Goal: Transaction & Acquisition: Purchase product/service

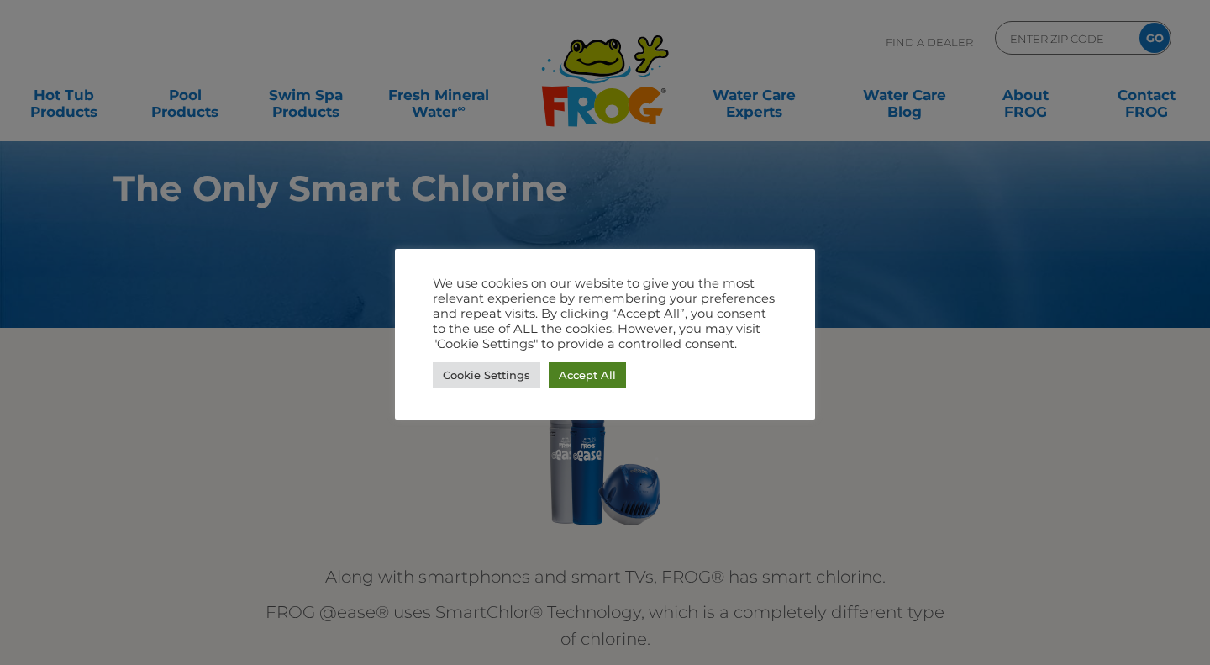
click at [584, 376] on link "Accept All" at bounding box center [587, 375] width 77 height 26
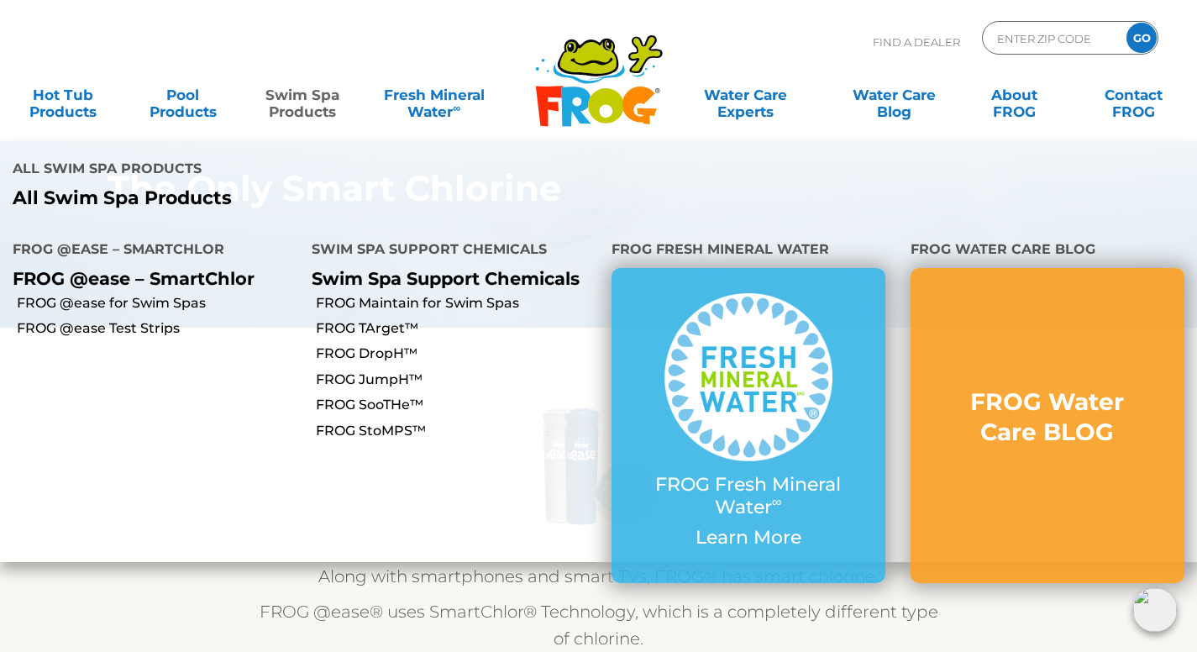
click at [308, 107] on link "Swim Spa Products" at bounding box center [302, 95] width 93 height 34
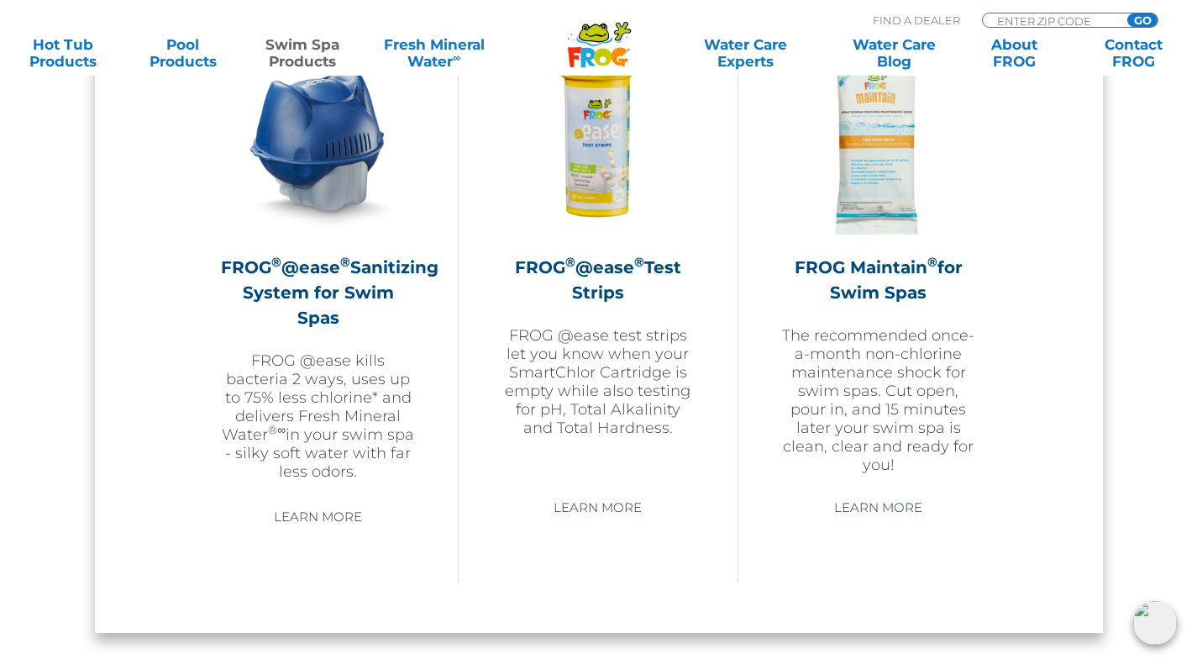
scroll to position [1399, 0]
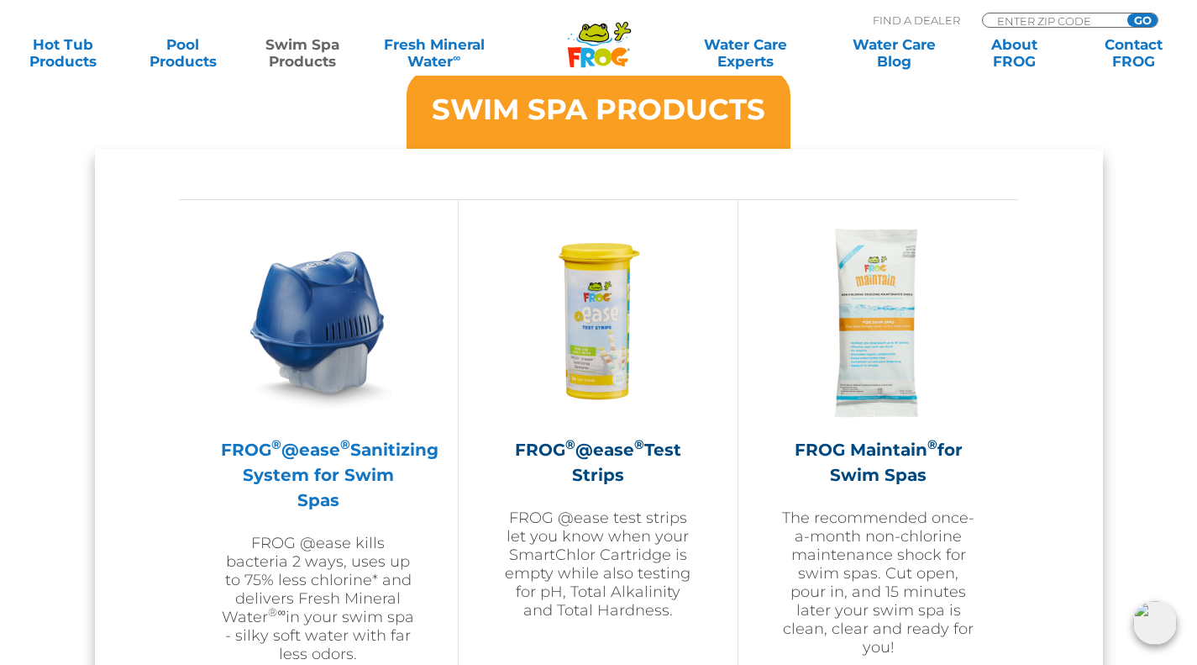
click at [324, 336] on img at bounding box center [318, 322] width 195 height 195
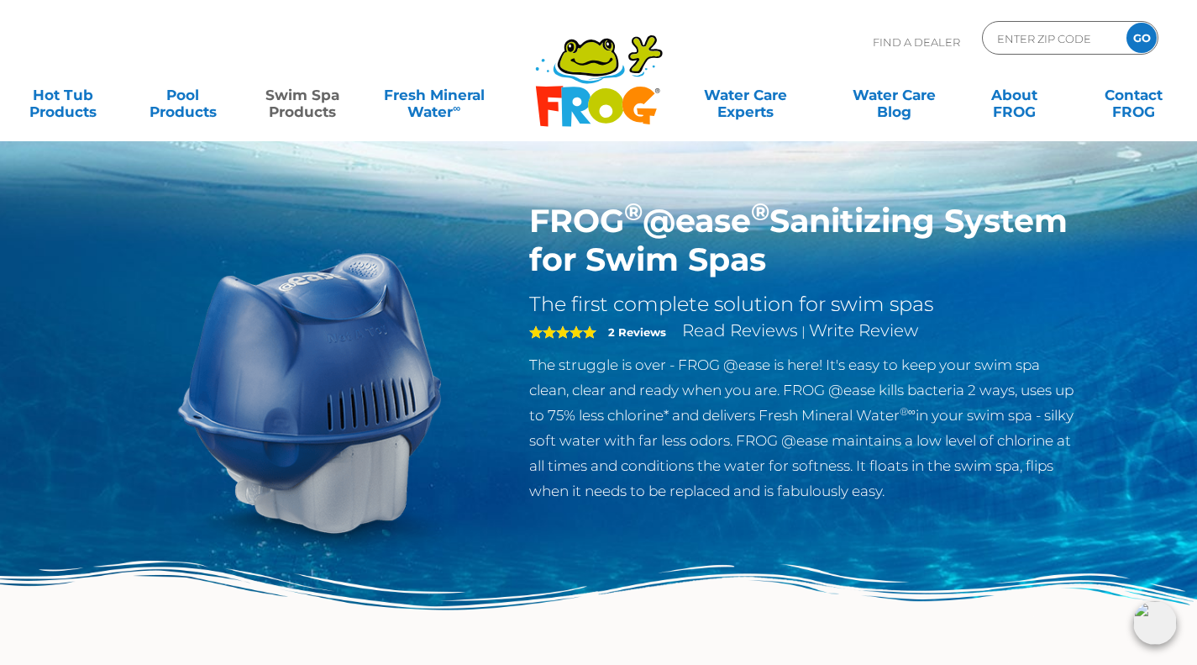
drag, startPoint x: 540, startPoint y: 218, endPoint x: 900, endPoint y: 265, distance: 362.6
click at [900, 265] on h1 "FROG ® @ease ® Sanitizing System for Swim Spas" at bounding box center [803, 240] width 549 height 77
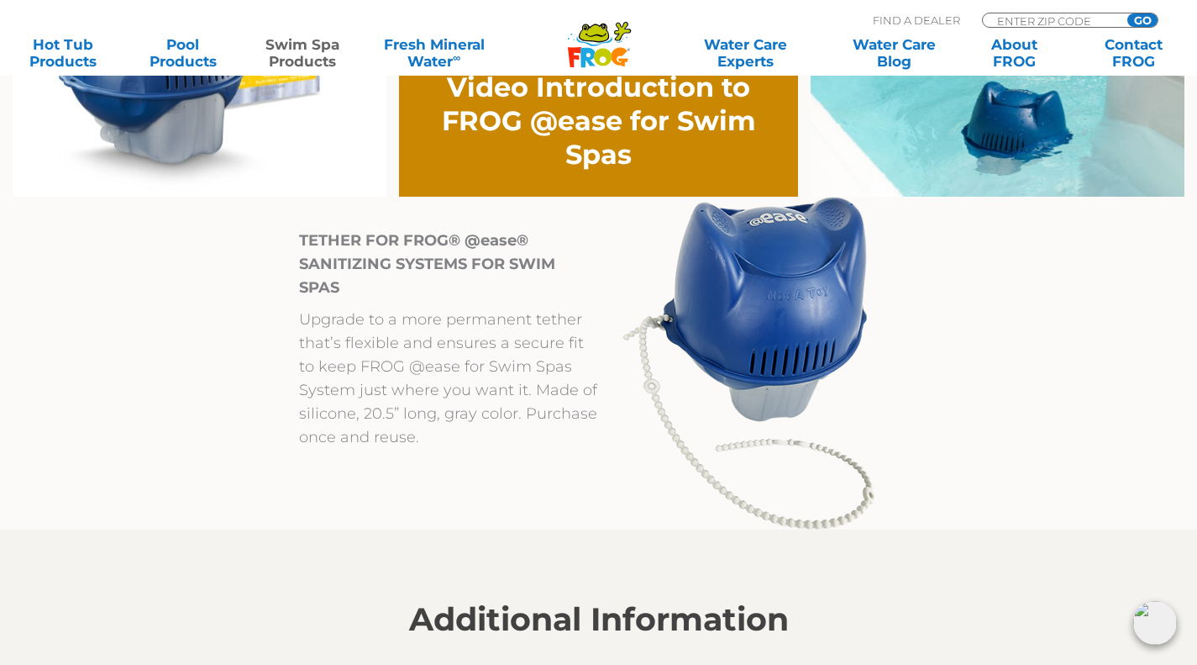
scroll to position [1316, 0]
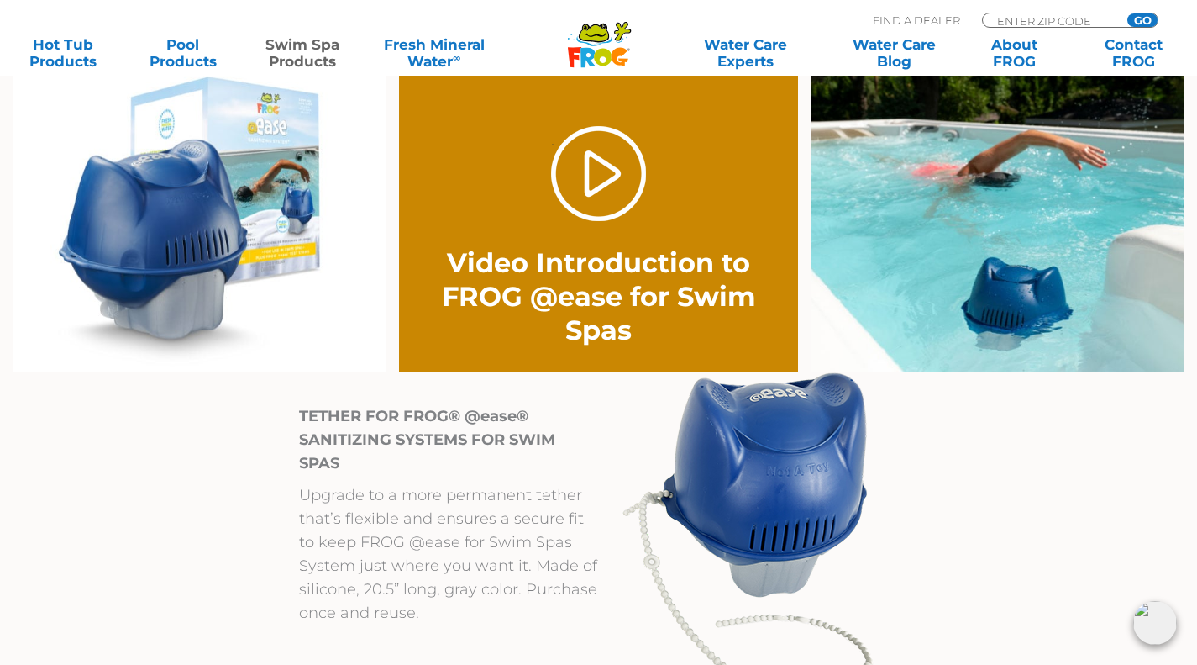
click at [236, 207] on img at bounding box center [200, 217] width 374 height 309
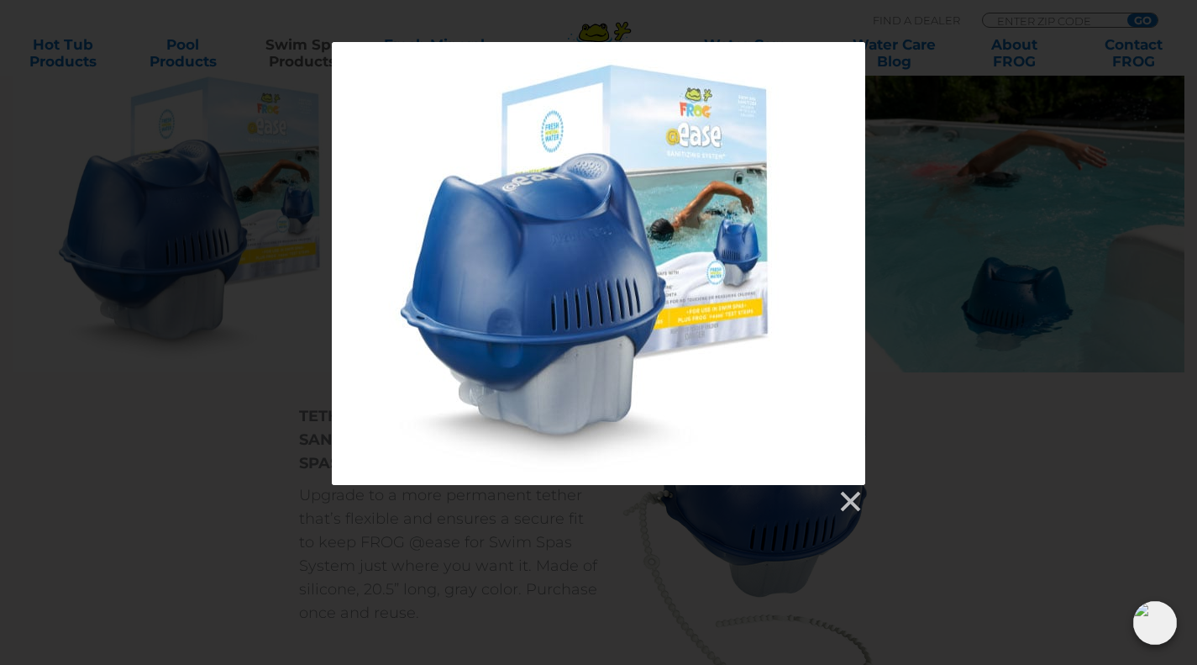
click at [1041, 311] on div at bounding box center [598, 278] width 1197 height 472
